Goal: Transaction & Acquisition: Purchase product/service

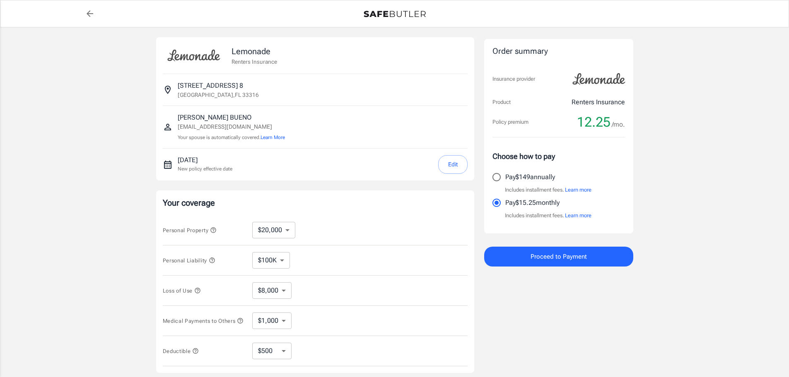
select select "20000"
select select "500"
click at [450, 174] on button "Edit" at bounding box center [452, 164] width 29 height 19
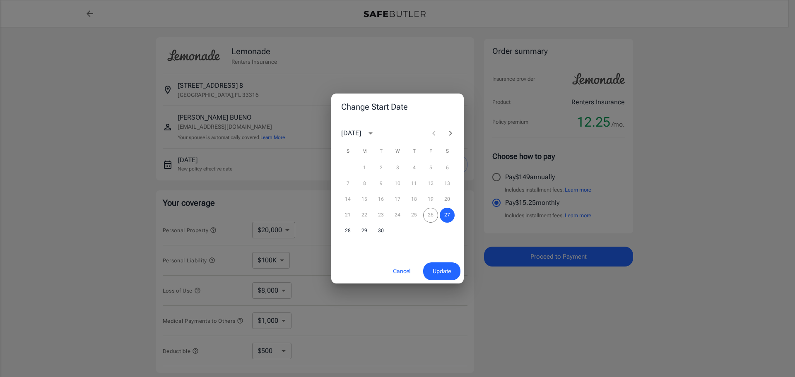
click at [433, 277] on span "Update" at bounding box center [442, 271] width 18 height 10
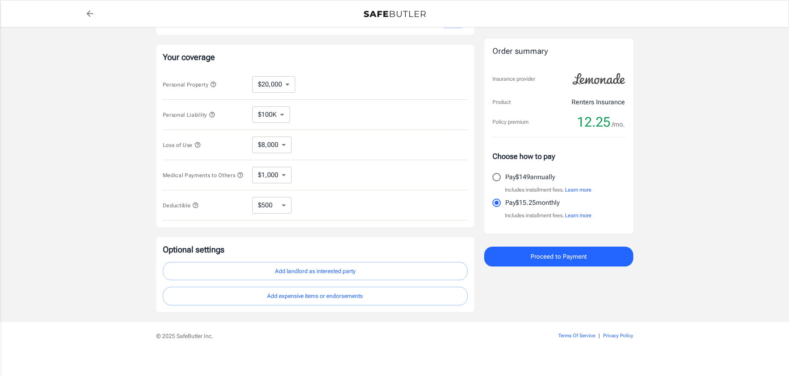
scroll to position [146, 0]
click at [280, 123] on select "$100K $200K $300K $400K $500K" at bounding box center [271, 114] width 38 height 17
click at [275, 92] on select "$10,000 $20,000 $30,000 $40,000 $50,000 $100K" at bounding box center [273, 84] width 43 height 17
click at [217, 87] on icon "button" at bounding box center [213, 84] width 7 height 7
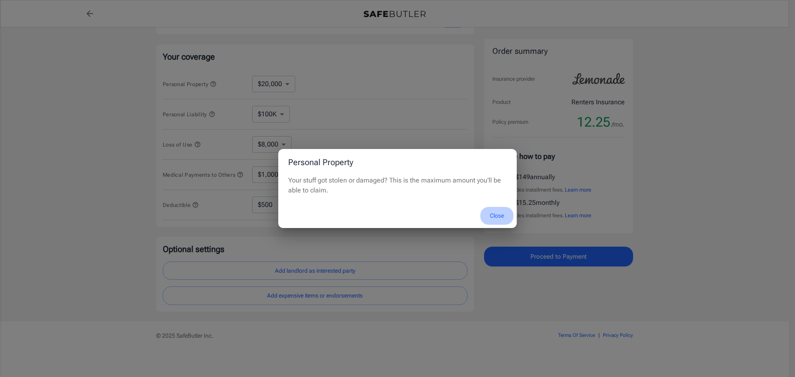
click at [494, 216] on button "Close" at bounding box center [496, 216] width 33 height 18
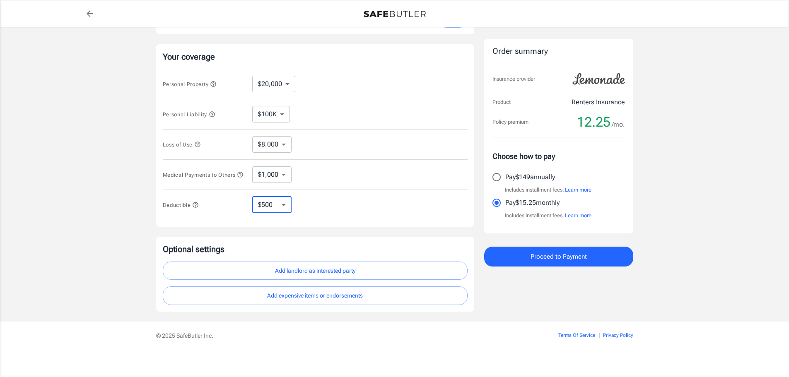
click at [282, 213] on select "$250 $500 $1,000" at bounding box center [271, 205] width 39 height 17
click at [198, 207] on icon "button" at bounding box center [195, 204] width 5 height 5
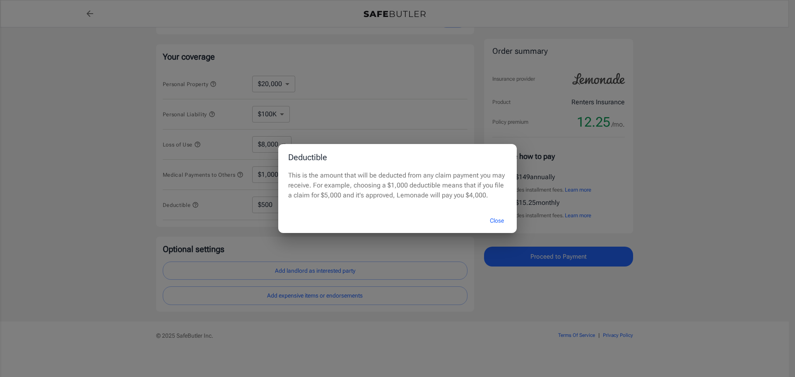
click at [496, 230] on button "Close" at bounding box center [496, 221] width 33 height 18
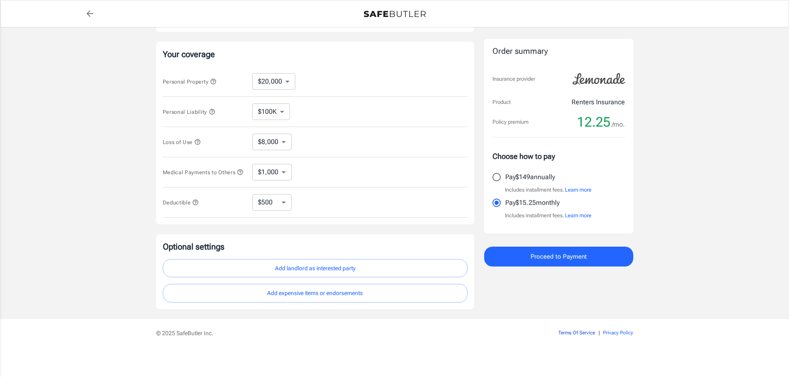
scroll to position [0, 0]
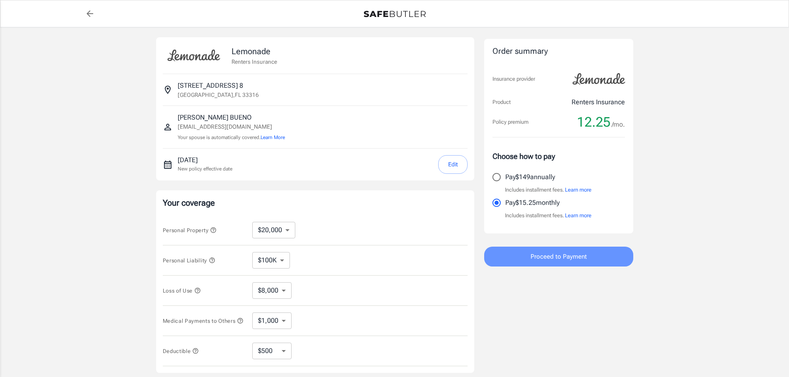
drag, startPoint x: 535, startPoint y: 292, endPoint x: 520, endPoint y: 285, distance: 16.5
click at [520, 267] on button "Proceed to Payment" at bounding box center [558, 257] width 149 height 20
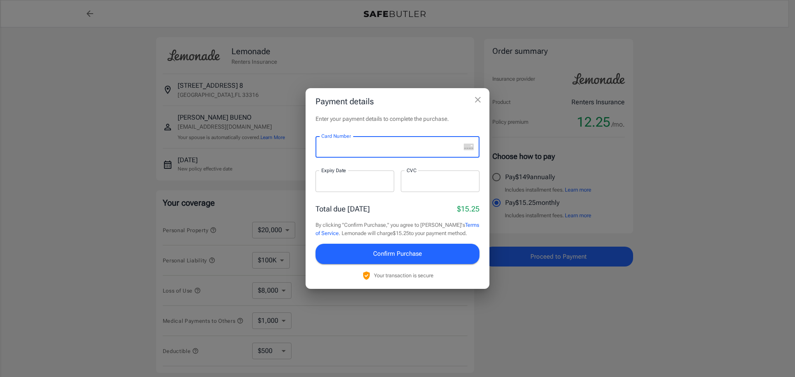
click at [463, 145] on div "Card Number" at bounding box center [398, 147] width 164 height 22
click at [469, 148] on rect "unknown" at bounding box center [470, 148] width 2 height 1
click at [352, 146] on div at bounding box center [388, 147] width 145 height 22
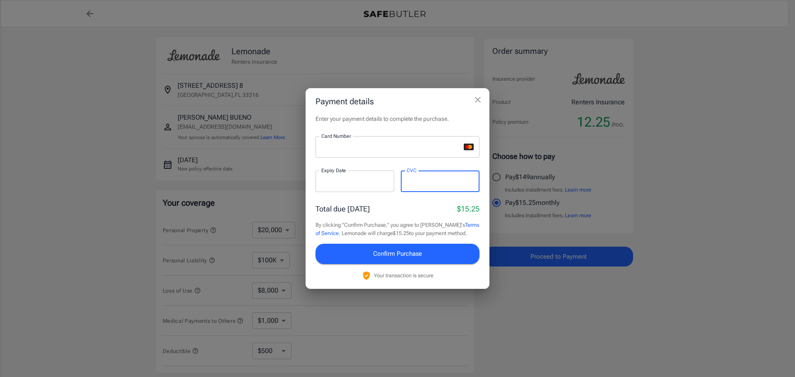
click at [422, 259] on span "Confirm Purchase" at bounding box center [397, 253] width 49 height 11
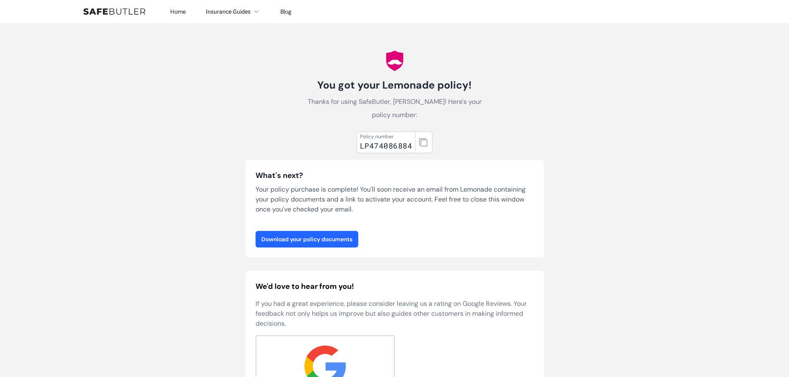
click at [345, 248] on link "Download your policy documents" at bounding box center [306, 239] width 103 height 17
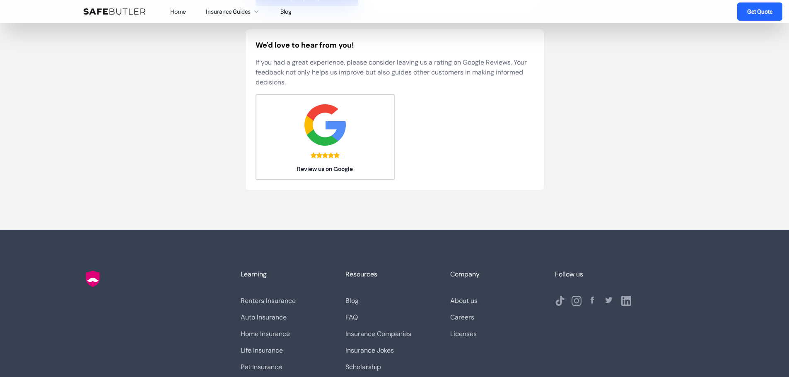
scroll to position [252, 0]
